Goal: Information Seeking & Learning: Learn about a topic

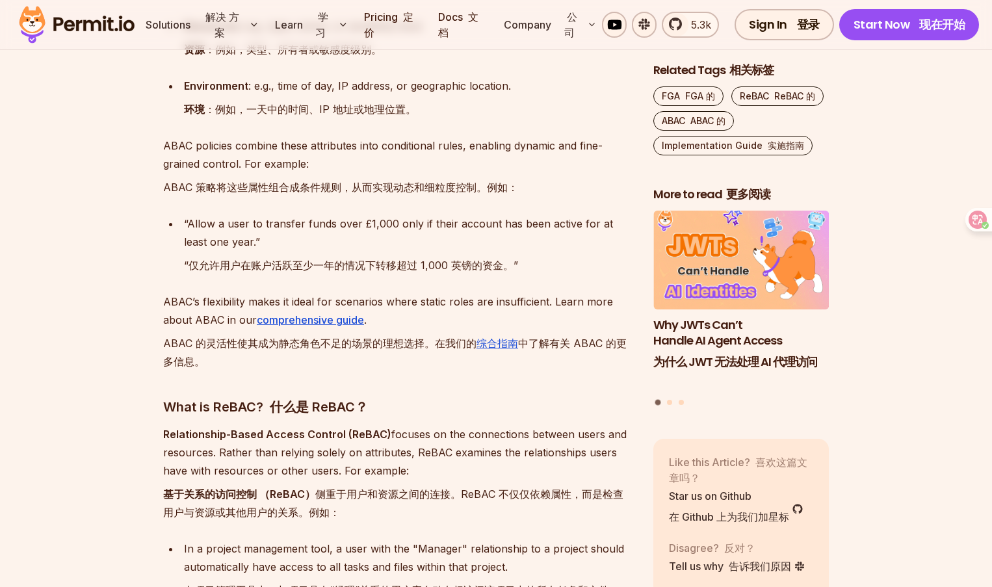
scroll to position [1975, 0]
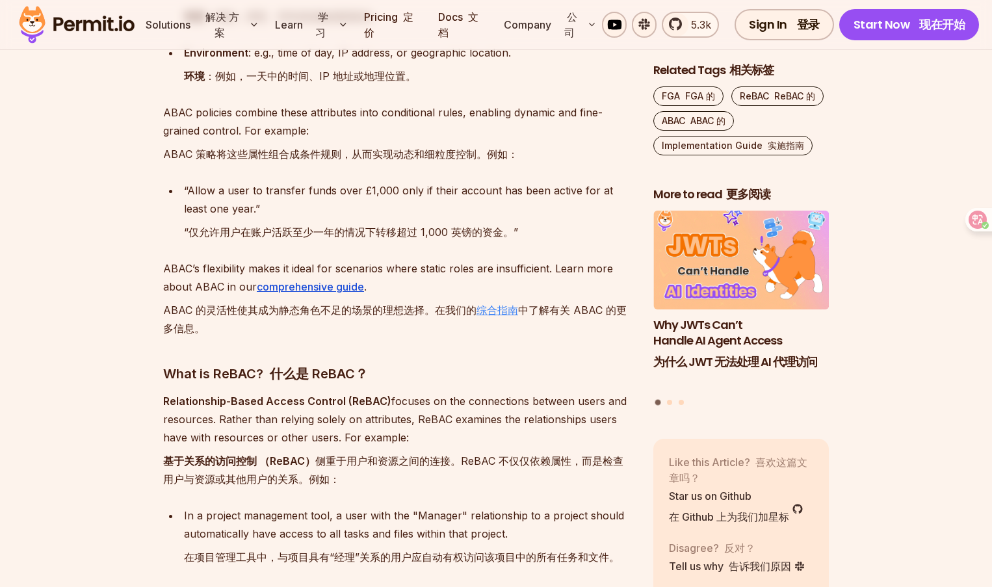
click at [504, 317] on link "综合指南" at bounding box center [497, 310] width 42 height 13
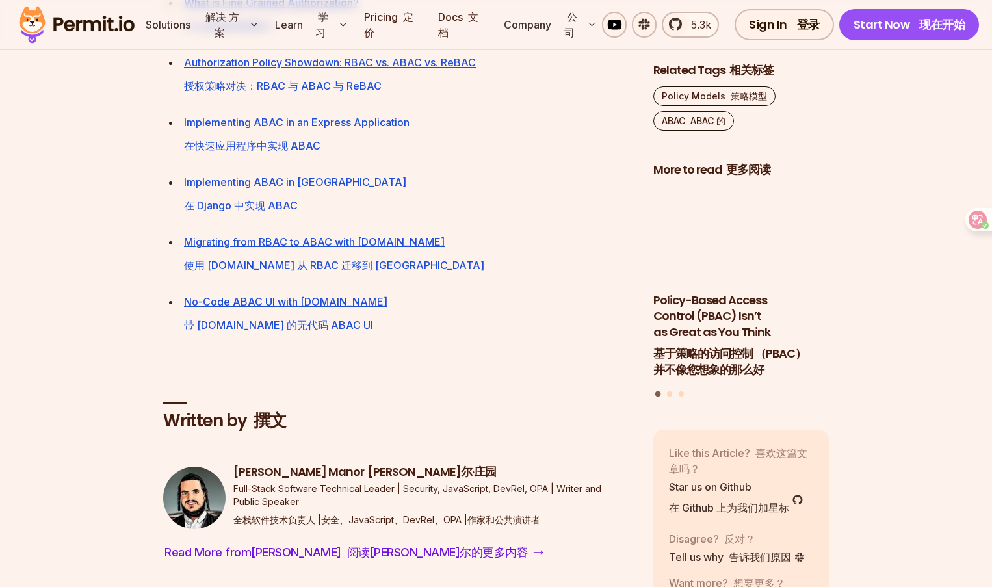
scroll to position [8350, 0]
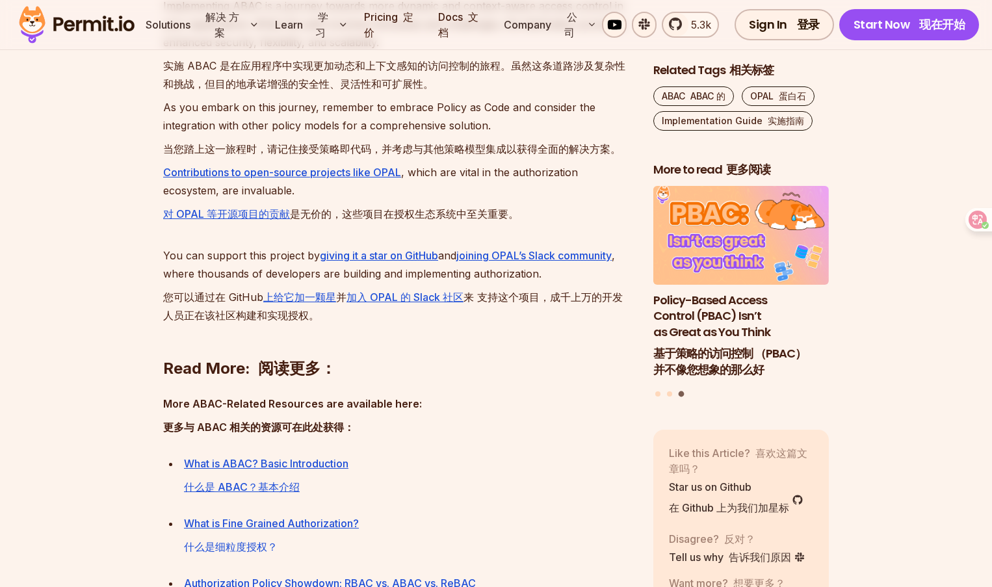
scroll to position [8318, 0]
